Goal: Transaction & Acquisition: Purchase product/service

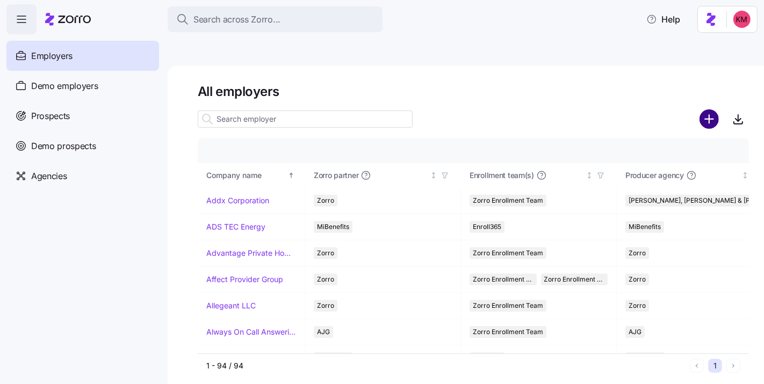
click at [710, 110] on circle "add icon" at bounding box center [709, 119] width 18 height 18
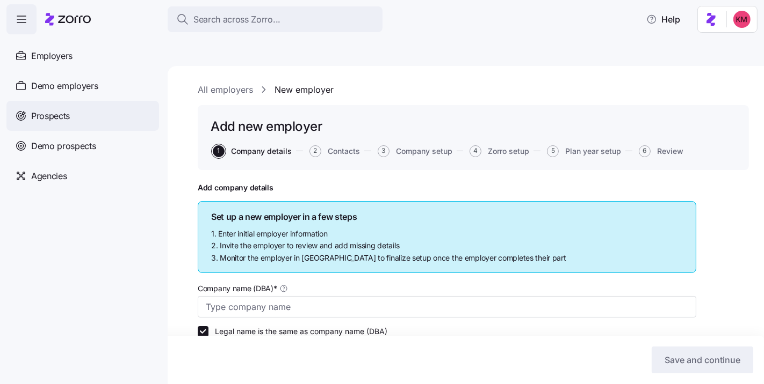
click at [87, 107] on div "Prospects" at bounding box center [82, 116] width 153 height 30
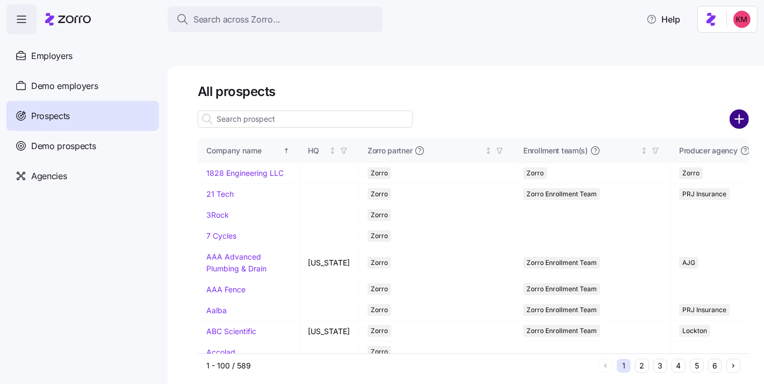
click at [743, 110] on circle "add icon" at bounding box center [739, 119] width 18 height 18
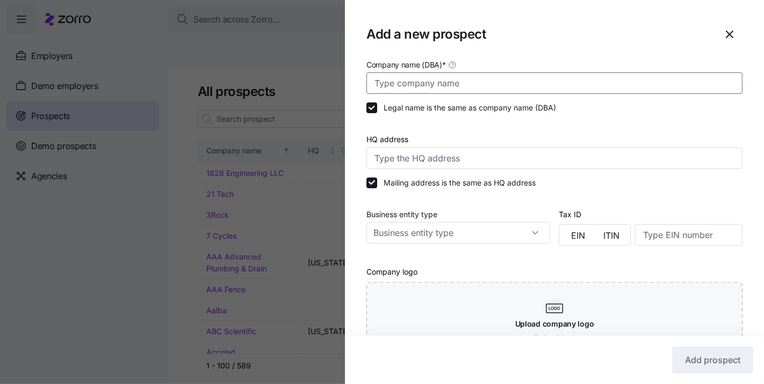
click at [566, 89] on input "Company name (DBA) *" at bounding box center [554, 82] width 376 height 21
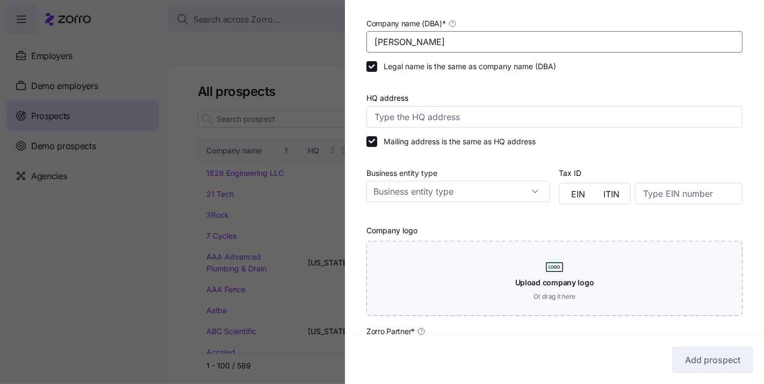
scroll to position [186, 0]
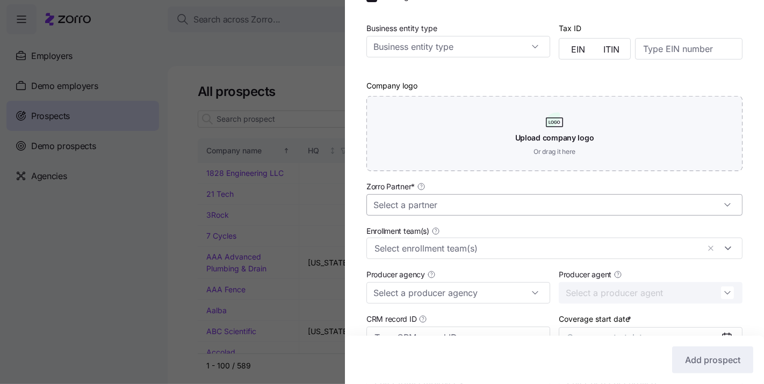
type input "MARRICK"
click at [503, 212] on input "Zorro Partner *" at bounding box center [554, 204] width 376 height 21
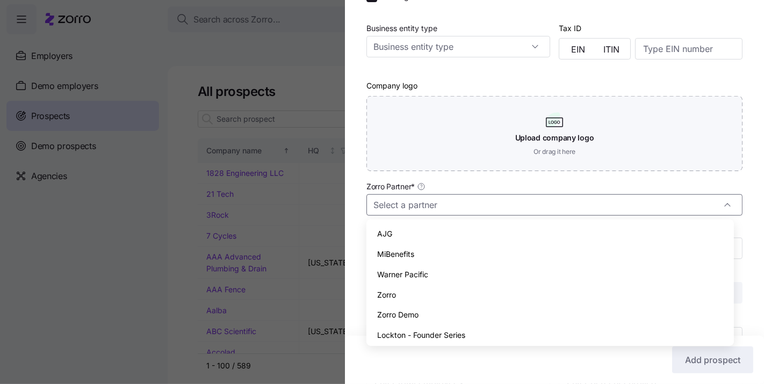
click at [447, 291] on div "Zorro" at bounding box center [550, 295] width 358 height 20
type input "Zorro"
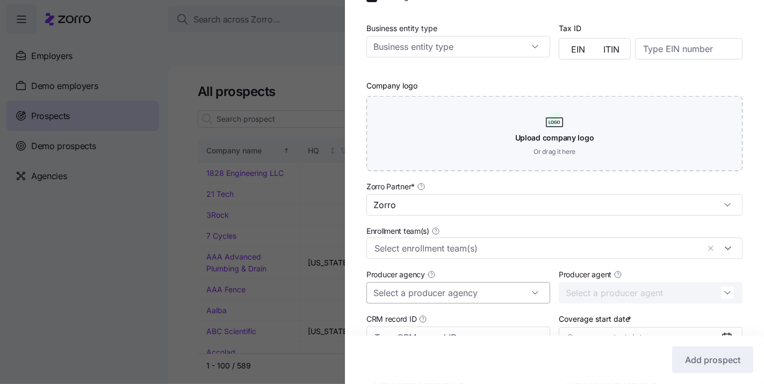
scroll to position [291, 0]
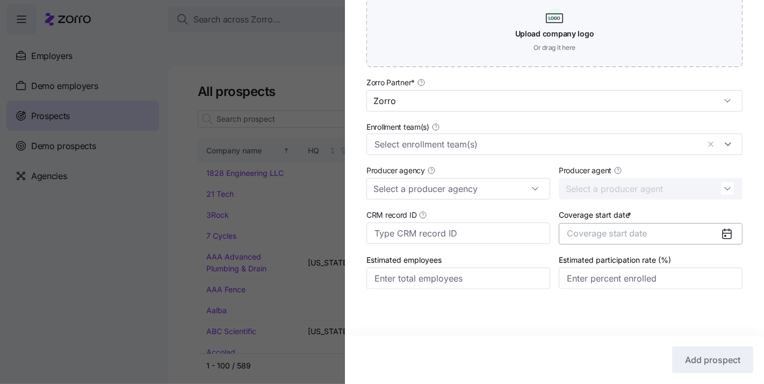
click at [571, 232] on span "Coverage start date" at bounding box center [607, 233] width 80 height 11
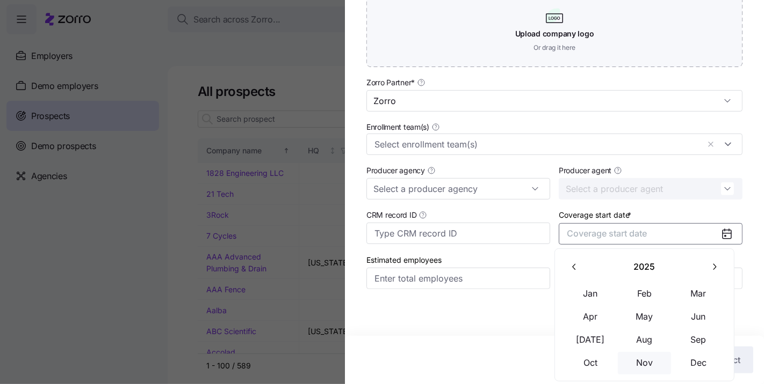
click at [649, 363] on button "Nov" at bounding box center [645, 363] width 54 height 23
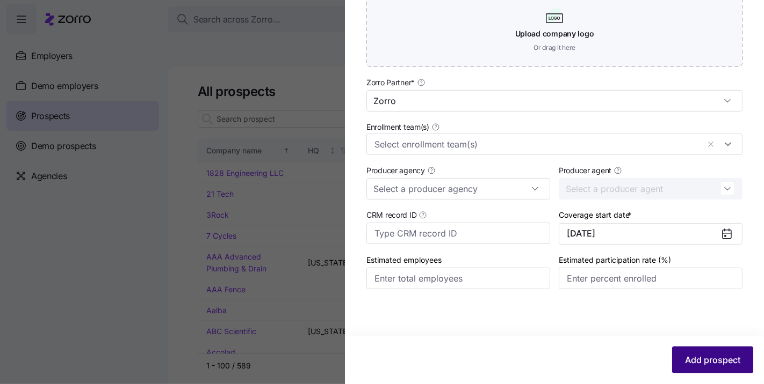
click at [714, 354] on span "Add prospect" at bounding box center [712, 360] width 55 height 13
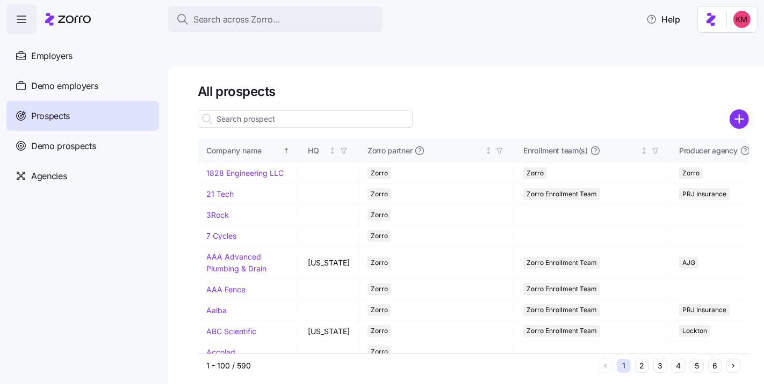
click at [274, 111] on input at bounding box center [305, 119] width 215 height 17
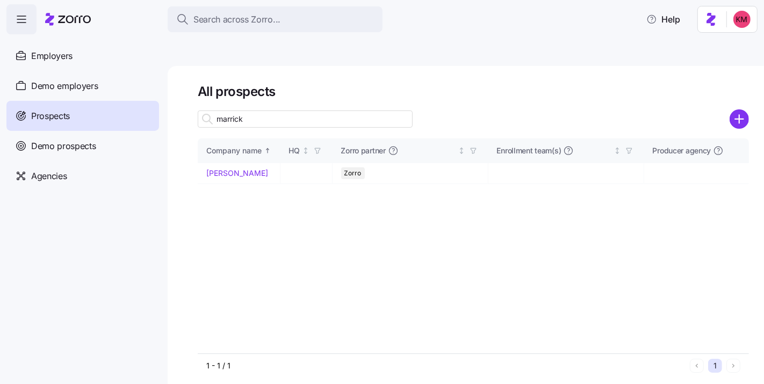
click at [347, 111] on input "marrick" at bounding box center [305, 119] width 215 height 17
type input "marrick"
click at [229, 163] on td "MARRICK" at bounding box center [239, 173] width 83 height 21
click at [229, 169] on link "MARRICK" at bounding box center [237, 173] width 62 height 9
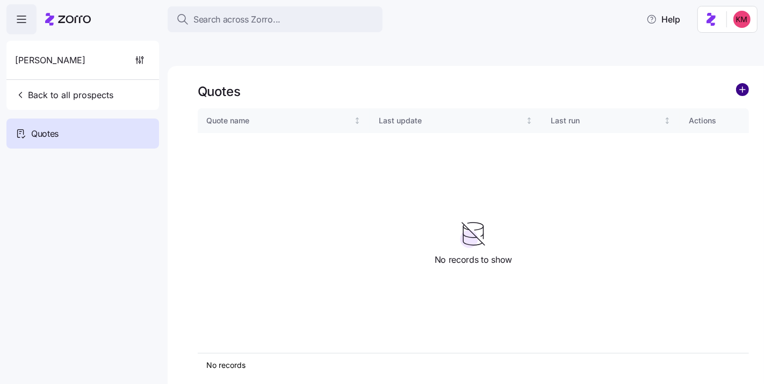
drag, startPoint x: 734, startPoint y: 62, endPoint x: 745, endPoint y: 62, distance: 10.8
click at [736, 83] on div "Quotes" at bounding box center [473, 91] width 551 height 17
click at [745, 84] on circle "add icon" at bounding box center [742, 90] width 12 height 12
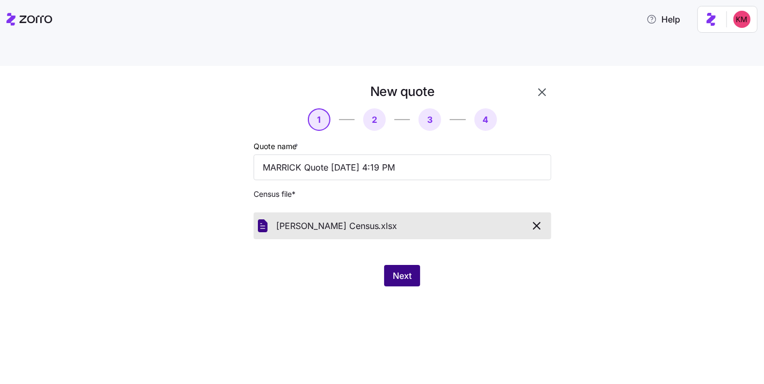
click at [411, 270] on span "Next" at bounding box center [402, 276] width 19 height 13
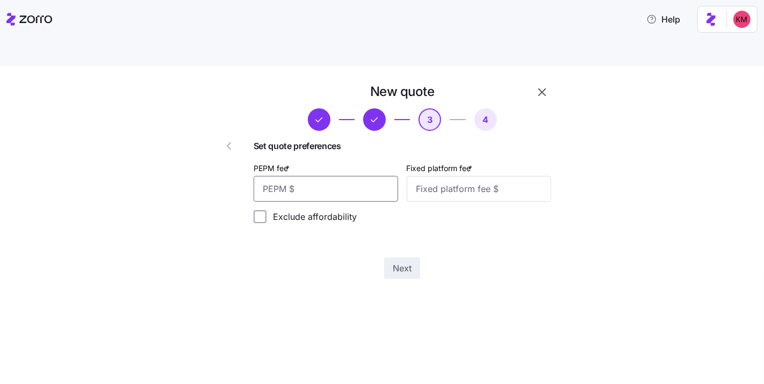
click at [339, 176] on input "PEPM fee *" at bounding box center [325, 189] width 144 height 26
type input "40"
type input "1000"
click at [342, 176] on input "40" at bounding box center [325, 189] width 144 height 26
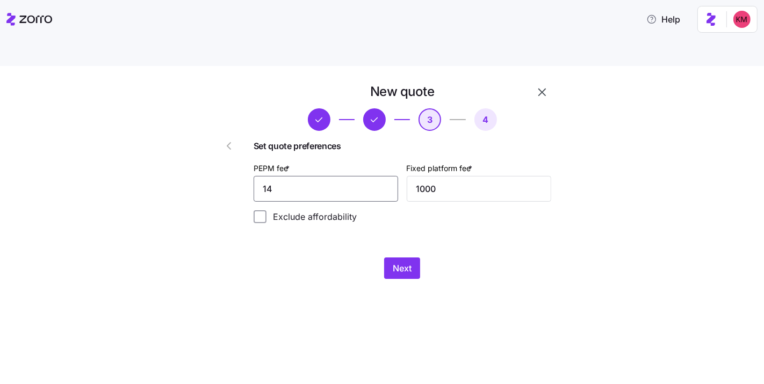
click at [343, 176] on input "14" at bounding box center [325, 189] width 144 height 26
type input "15"
click at [451, 216] on div "New quote 3 4 Set quote preferences PEPM fee * 15 Fixed platform fee * 1000 Exc…" at bounding box center [402, 181] width 306 height 205
click at [420, 258] on div "Next" at bounding box center [401, 268] width 297 height 21
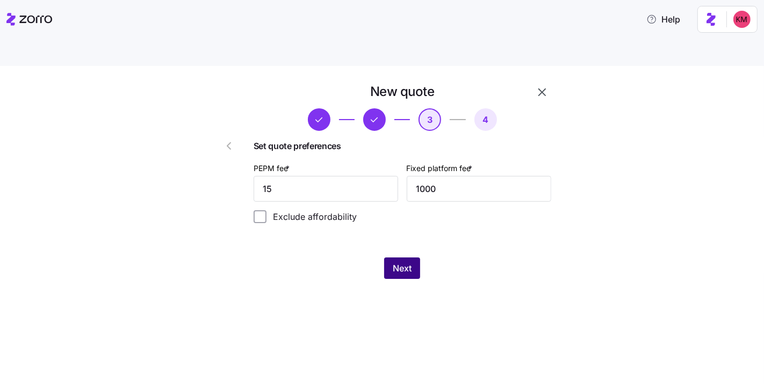
click at [410, 262] on span "Next" at bounding box center [402, 268] width 19 height 13
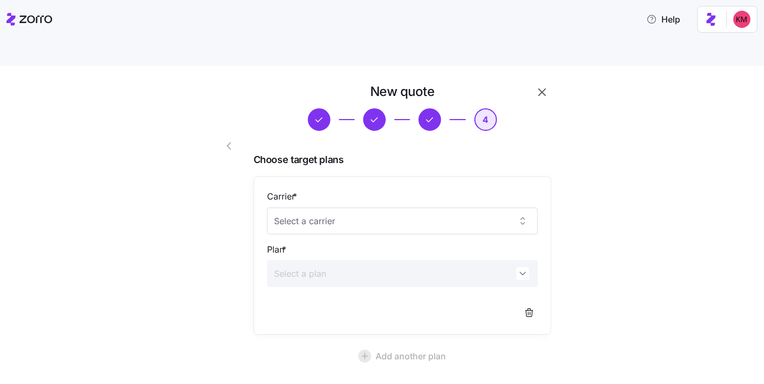
click at [340, 190] on div "Carrier *" at bounding box center [402, 212] width 271 height 45
click at [338, 208] on input "Carrier *" at bounding box center [402, 221] width 271 height 27
click at [337, 228] on span "Sentara Health Plans" at bounding box center [311, 229] width 73 height 12
type input "Sentara Health Plans"
click at [319, 260] on input "Plan *" at bounding box center [402, 273] width 271 height 27
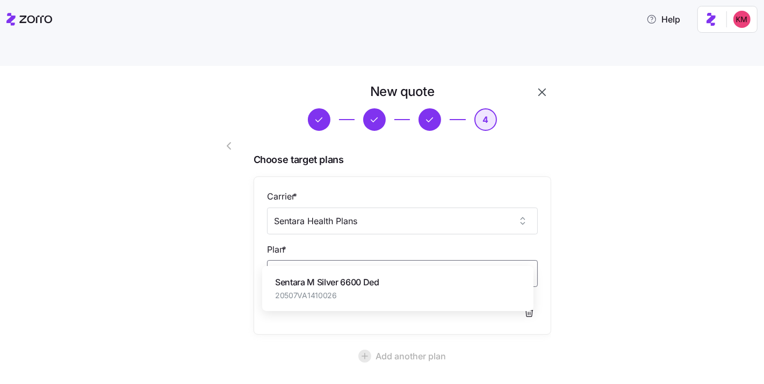
drag, startPoint x: 423, startPoint y: 303, endPoint x: 420, endPoint y: 297, distance: 6.7
click at [423, 303] on div "Sentara M Silver 6600 Ded 20507VA1410026" at bounding box center [397, 289] width 263 height 36
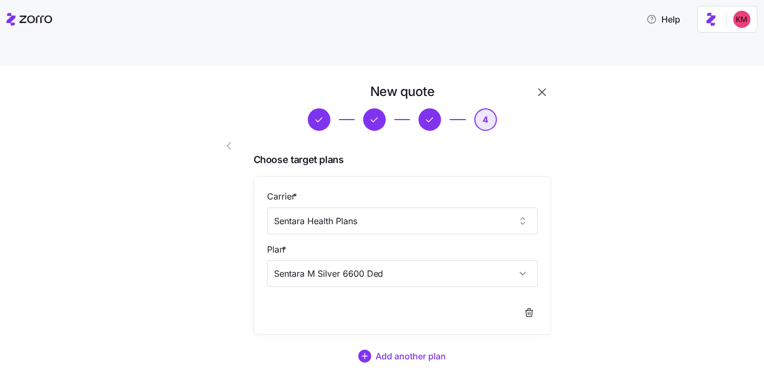
type input "Sentara M Silver 6600 Ded"
click at [411, 304] on div at bounding box center [402, 312] width 271 height 17
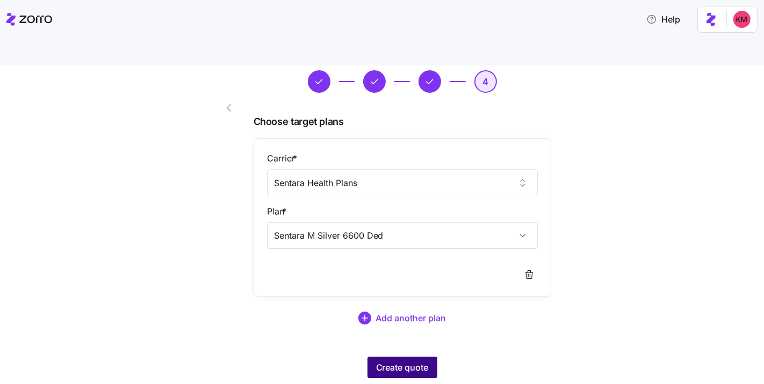
scroll to position [45, 0]
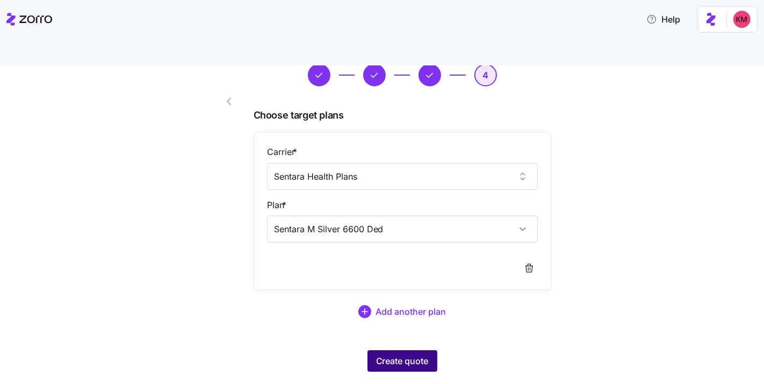
click at [420, 351] on button "Create quote" at bounding box center [402, 361] width 70 height 21
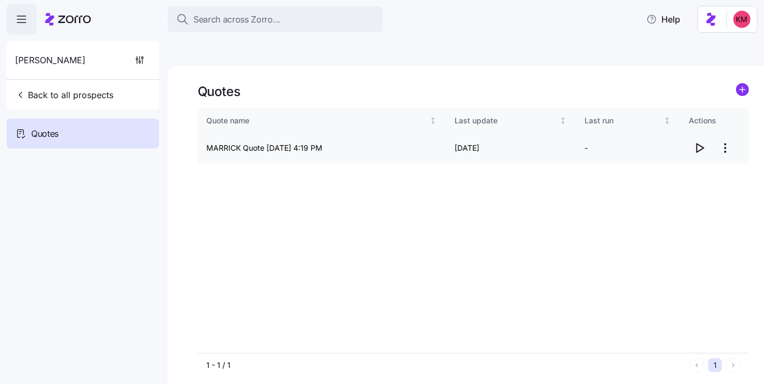
click at [701, 142] on icon "button" at bounding box center [699, 148] width 13 height 13
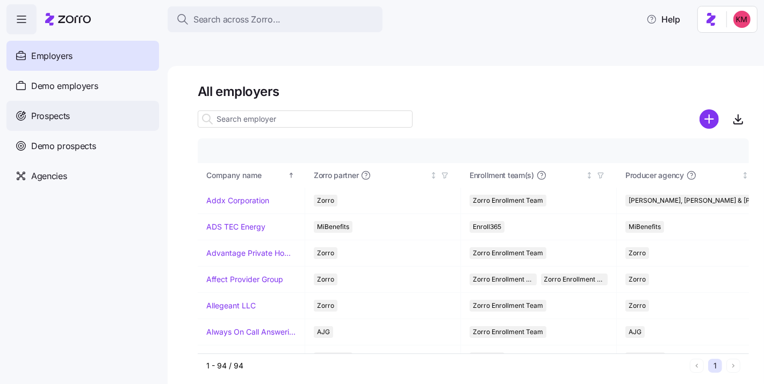
click at [65, 119] on span "Prospects" at bounding box center [50, 116] width 39 height 13
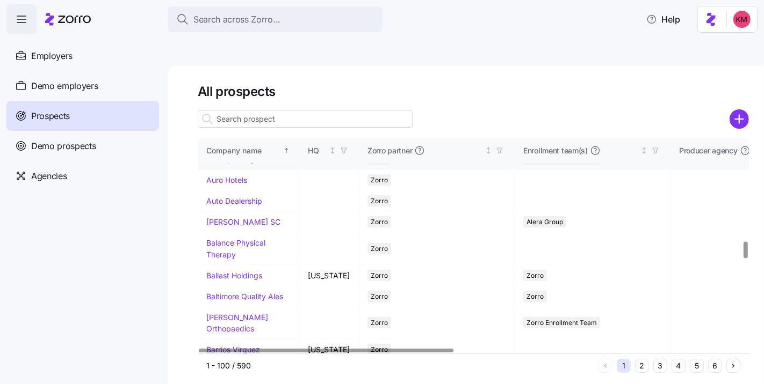
scroll to position [1216, 0]
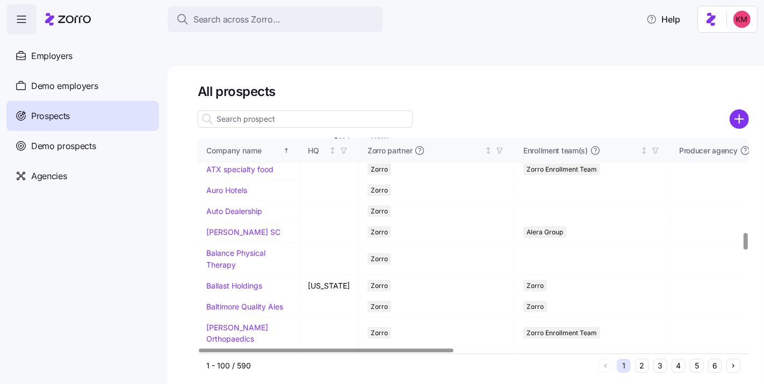
click at [228, 159] on td "[GEOGRAPHIC_DATA][PERSON_NAME][DEMOGRAPHIC_DATA]" at bounding box center [248, 137] width 101 height 44
click at [229, 153] on link "[GEOGRAPHIC_DATA][PERSON_NAME][DEMOGRAPHIC_DATA]" at bounding box center [248, 137] width 84 height 32
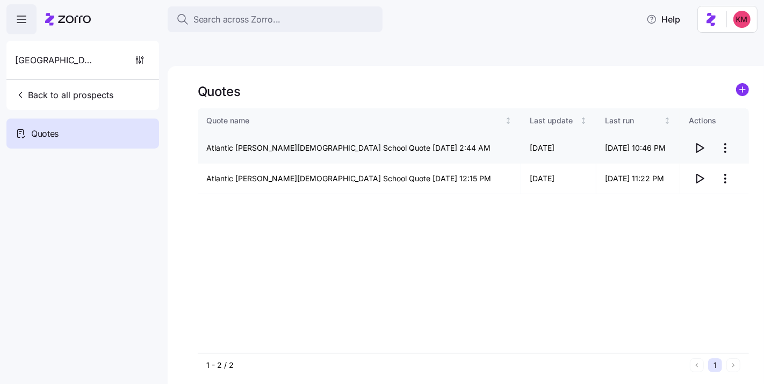
click at [702, 142] on icon "button" at bounding box center [699, 148] width 13 height 13
click at [698, 142] on icon "button" at bounding box center [699, 148] width 13 height 13
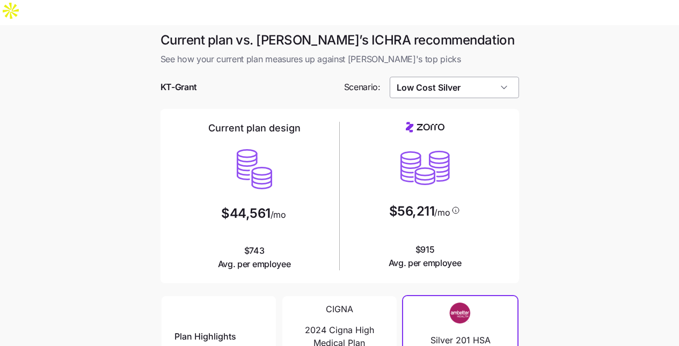
click at [481, 77] on input "Low Cost Silver" at bounding box center [454, 87] width 129 height 21
click at [586, 58] on main "Current plan vs. Zorro’s ICHRA recommendation See how your current plan measure…" at bounding box center [339, 318] width 679 height 586
